Goal: Entertainment & Leisure: Consume media (video, audio)

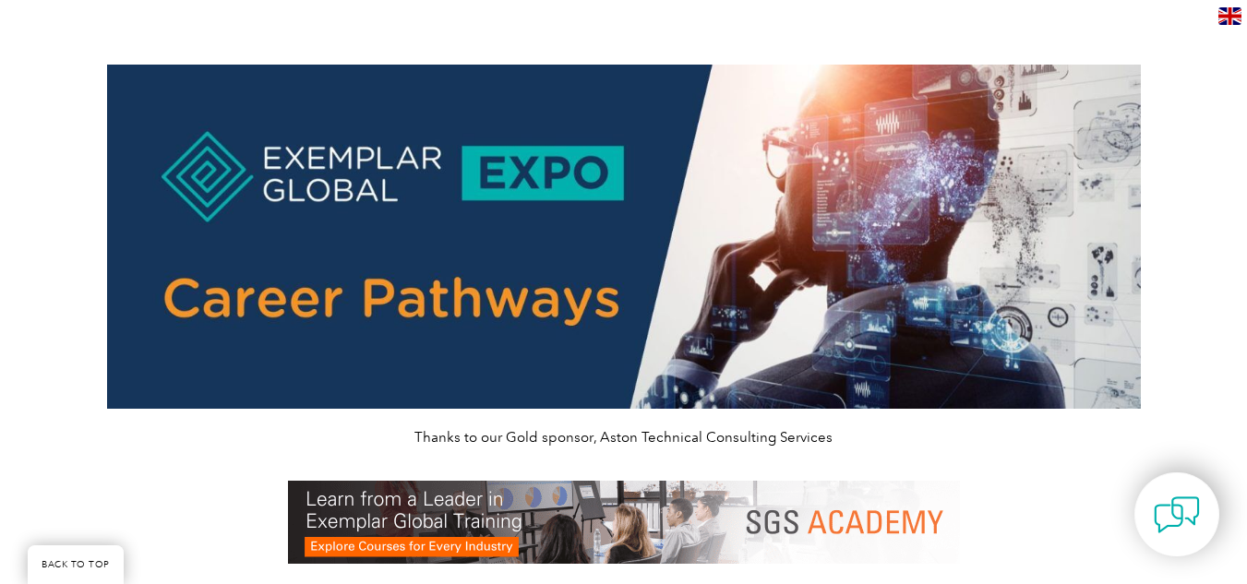
scroll to position [2053, 0]
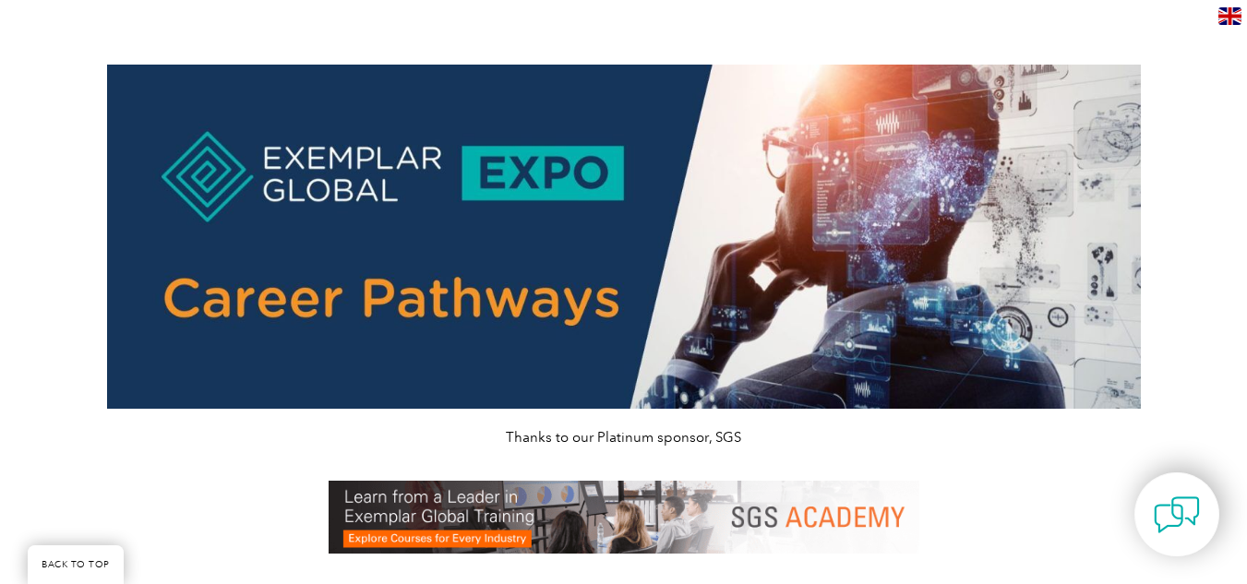
scroll to position [1125, 0]
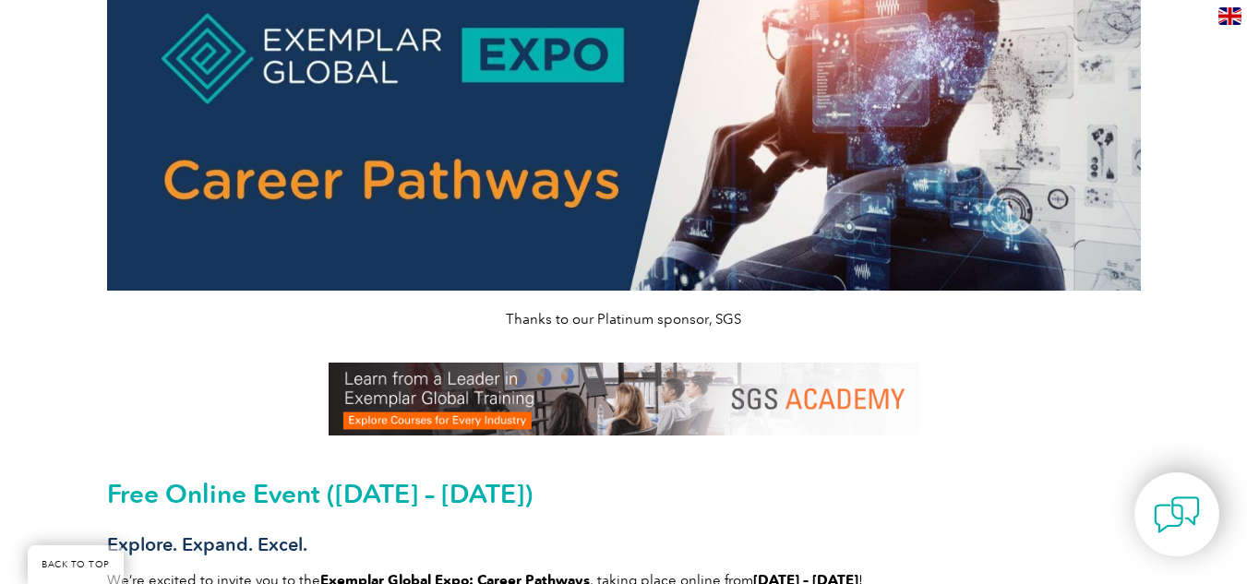
scroll to position [105, 0]
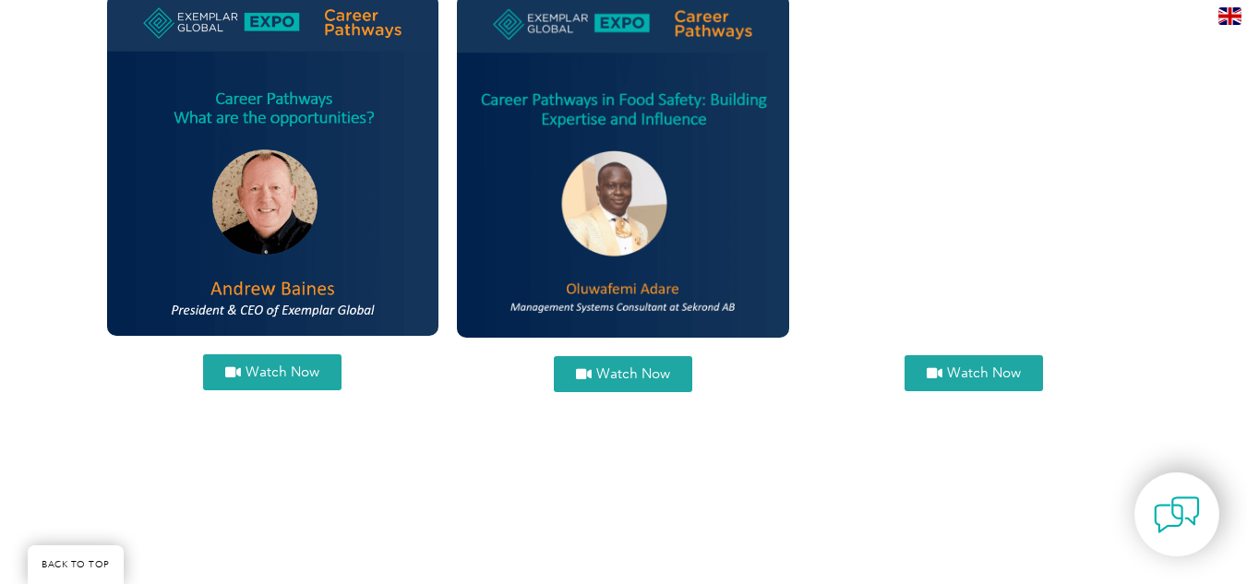
scroll to position [846, 0]
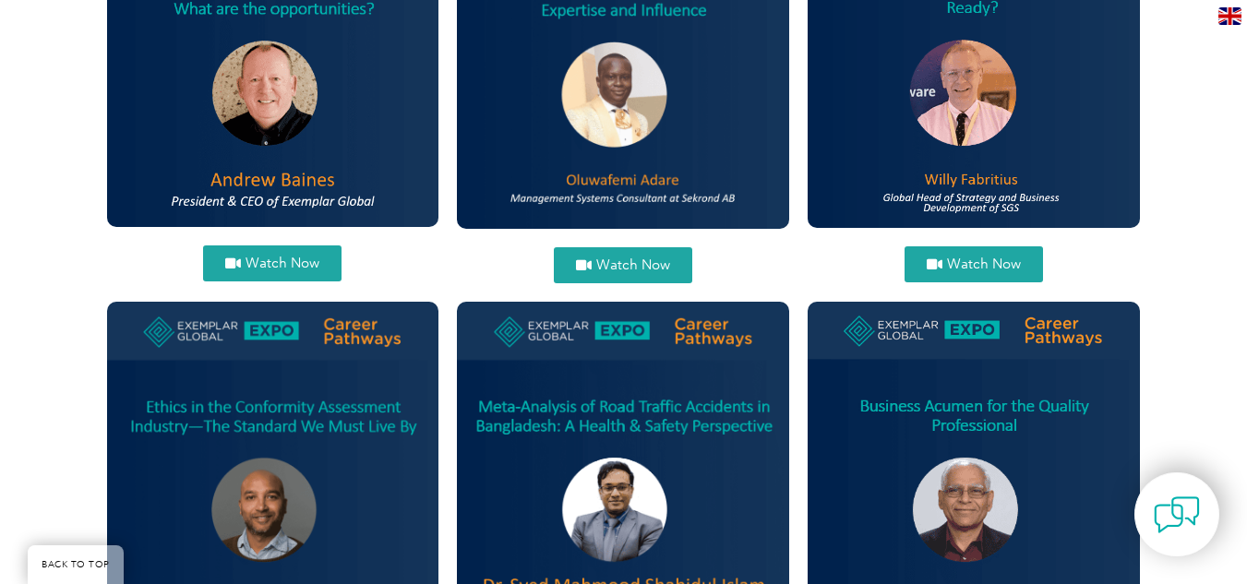
click at [584, 264] on icon at bounding box center [584, 266] width 16 height 14
click at [271, 266] on span "Watch Now" at bounding box center [283, 264] width 74 height 14
click at [975, 274] on link "Watch Now" at bounding box center [974, 265] width 138 height 36
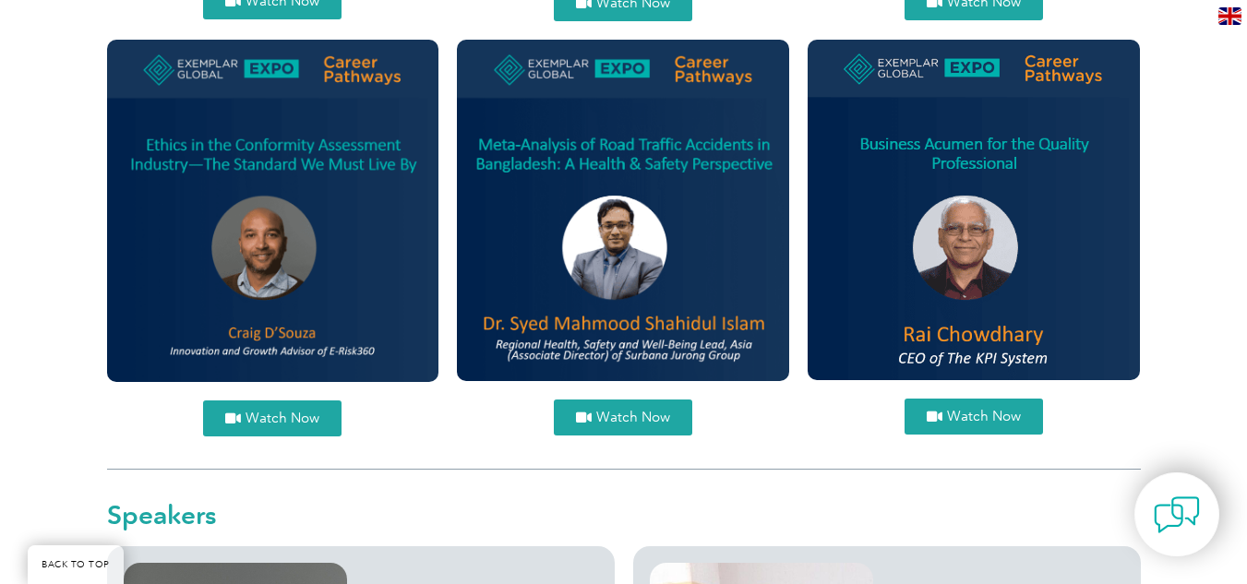
scroll to position [1114, 0]
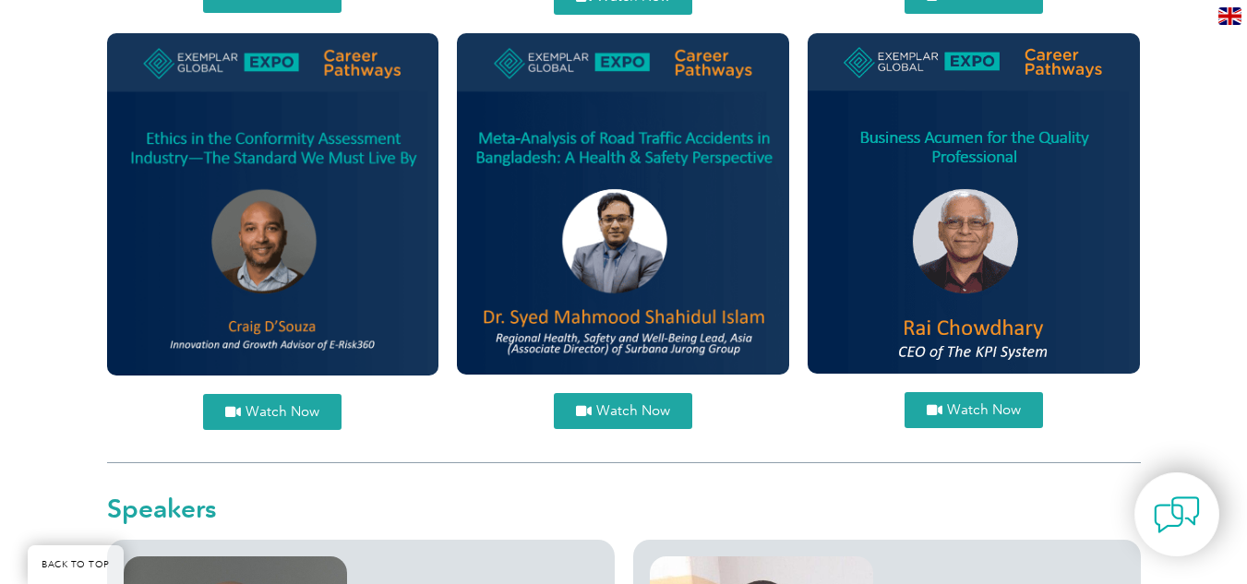
click at [277, 422] on link "Watch Now" at bounding box center [272, 412] width 138 height 36
click at [632, 410] on span "Watch Now" at bounding box center [633, 411] width 74 height 14
click at [971, 412] on span "Watch Now" at bounding box center [984, 410] width 74 height 14
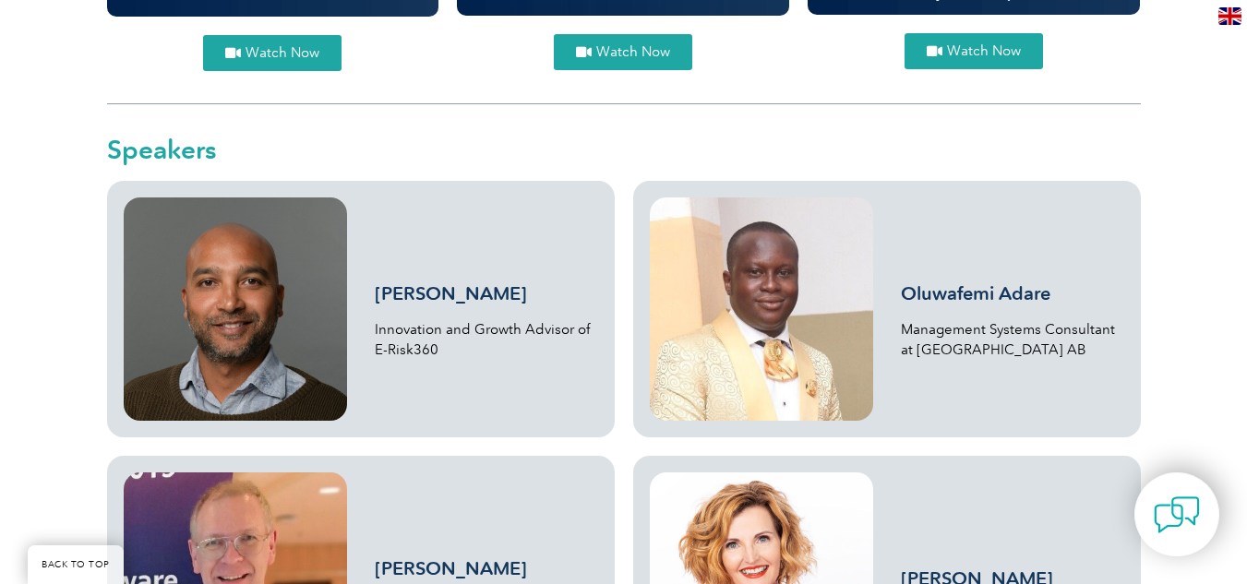
scroll to position [1486, 0]
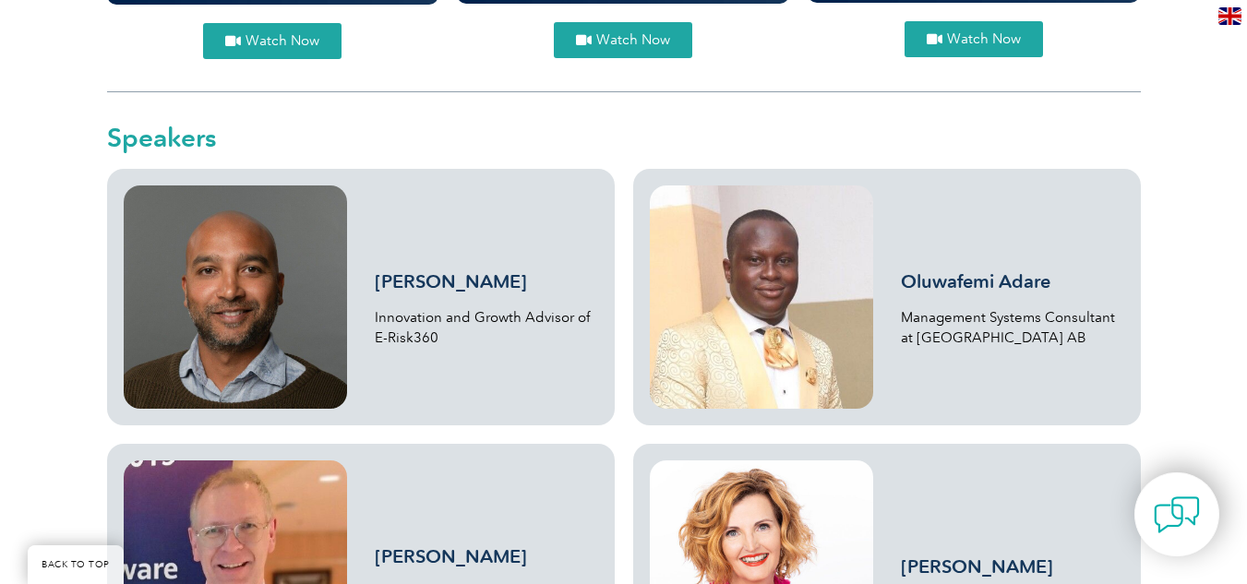
click at [942, 286] on link "Oluwafemi Adare" at bounding box center [976, 282] width 150 height 22
